Goal: Information Seeking & Learning: Learn about a topic

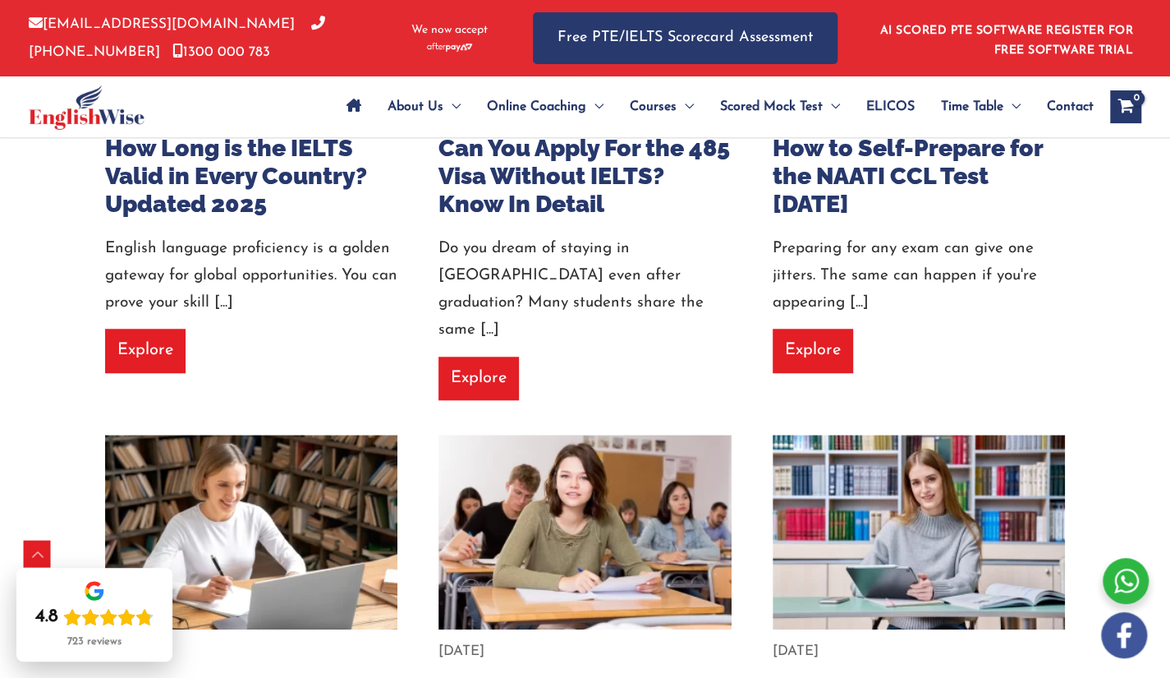
scroll to position [1186, 0]
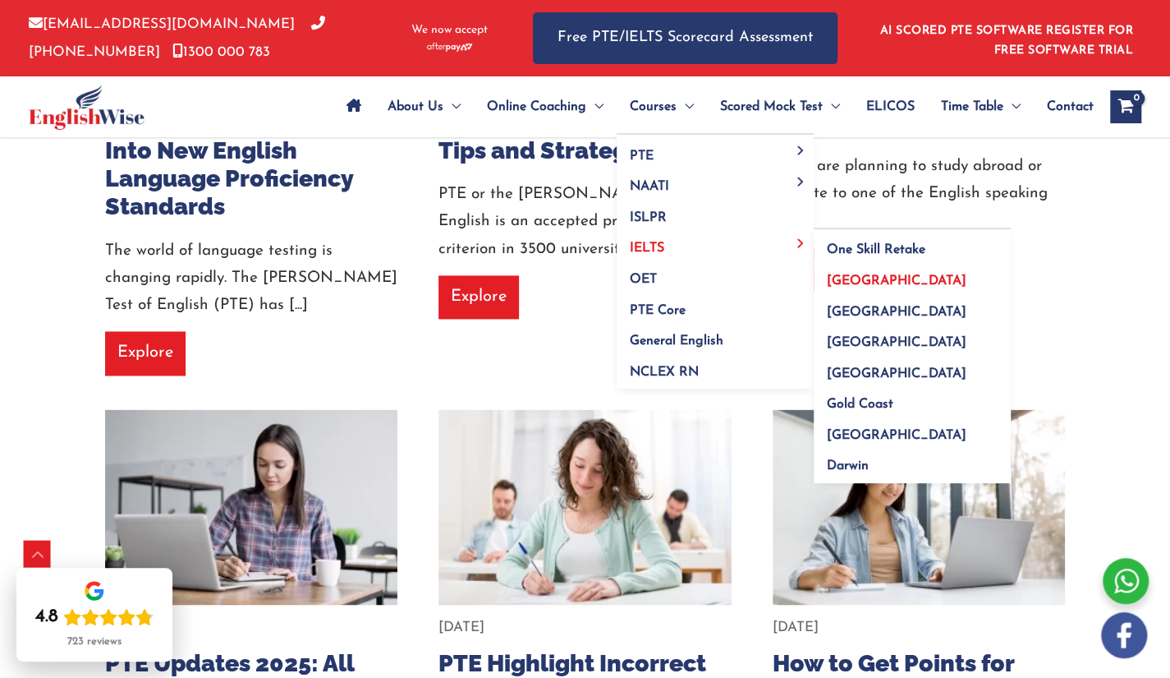
click at [867, 278] on link "[GEOGRAPHIC_DATA]" at bounding box center [912, 275] width 197 height 31
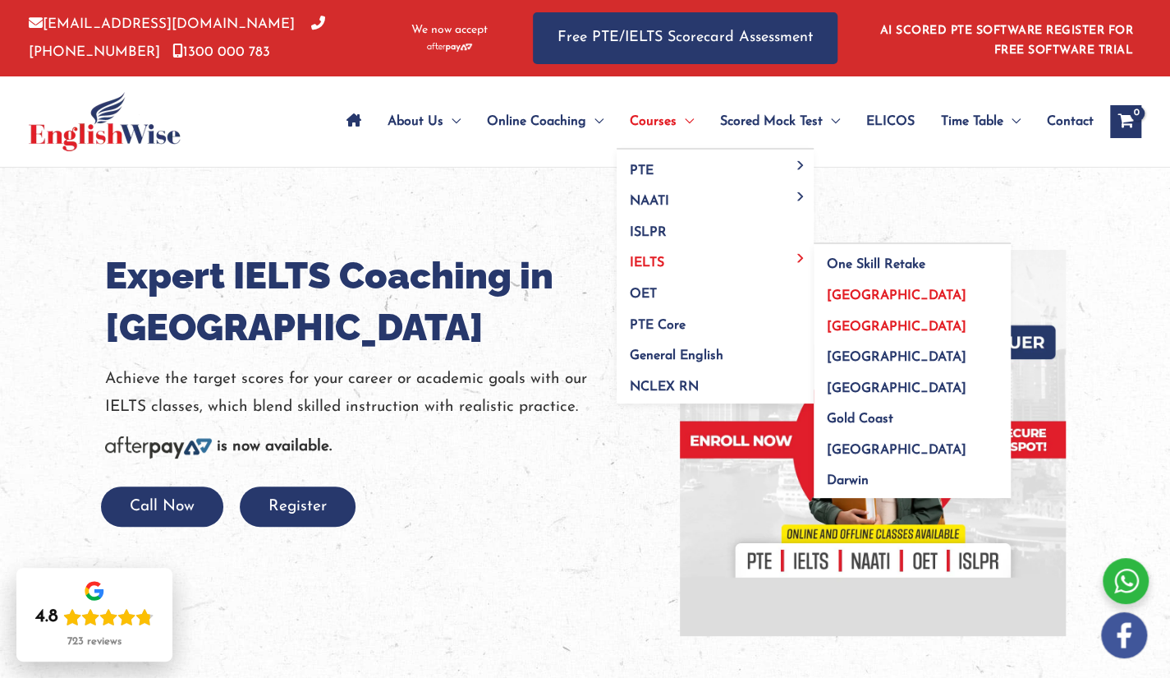
click at [839, 316] on link "[GEOGRAPHIC_DATA]" at bounding box center [912, 321] width 197 height 31
click at [846, 356] on span "[GEOGRAPHIC_DATA]" at bounding box center [897, 357] width 140 height 13
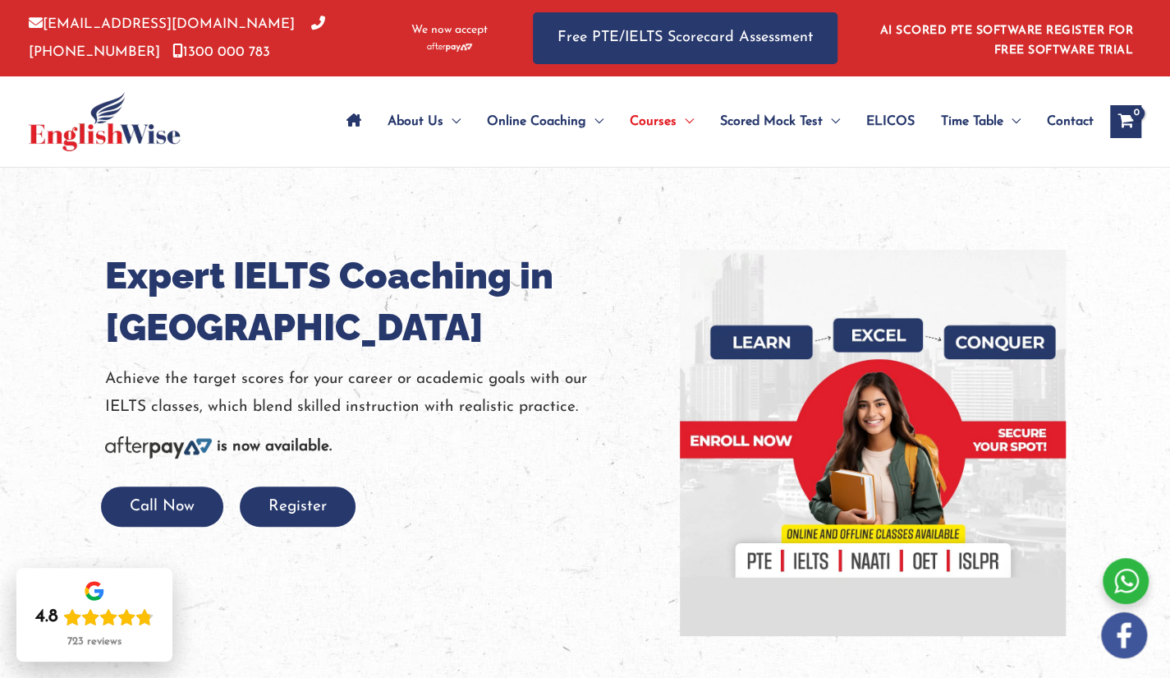
click at [322, 260] on h1 "Expert IELTS Coaching in [GEOGRAPHIC_DATA]" at bounding box center [380, 301] width 550 height 103
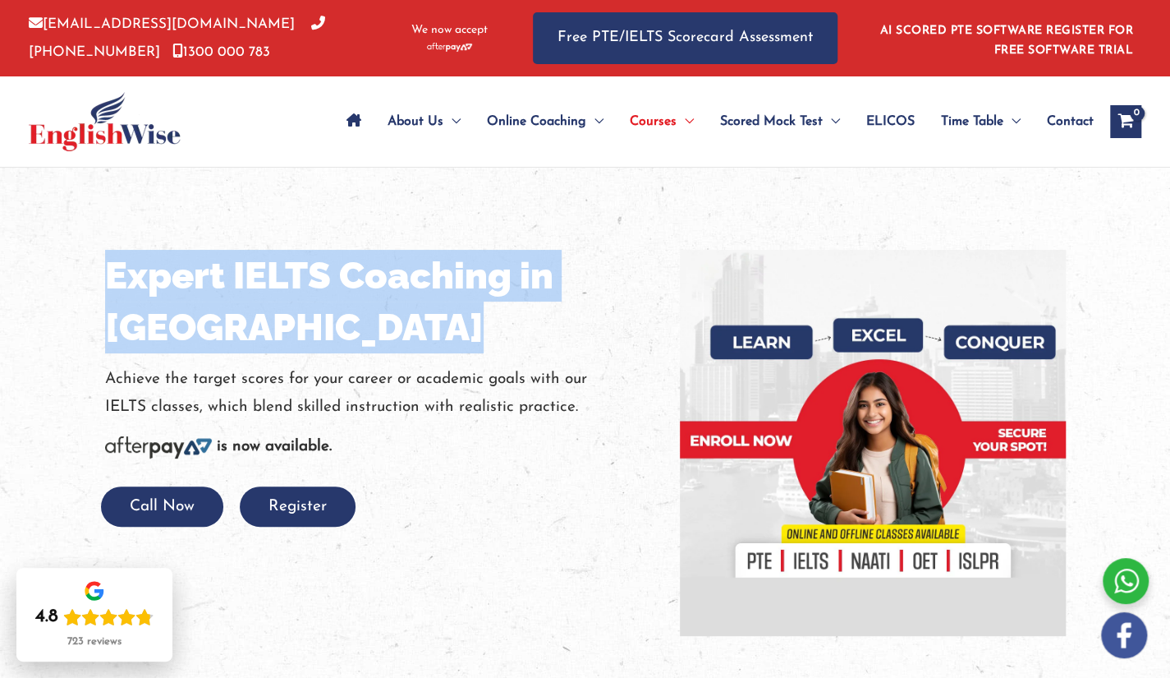
copy h1 "Expert IELTS Coaching in [GEOGRAPHIC_DATA]"
click at [322, 260] on h1 "Expert IELTS Coaching in [GEOGRAPHIC_DATA]" at bounding box center [380, 301] width 550 height 103
